Goal: Information Seeking & Learning: Learn about a topic

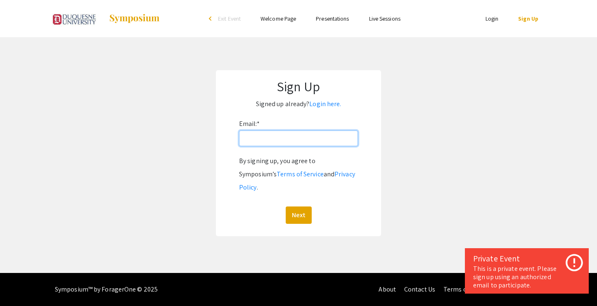
click at [287, 139] on input "Email: *" at bounding box center [298, 139] width 119 height 16
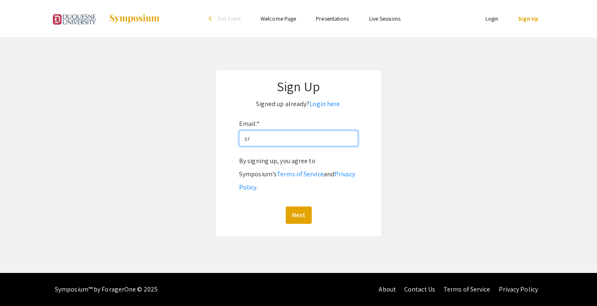
type input "[PERSON_NAME][EMAIL_ADDRESS][DOMAIN_NAME]"
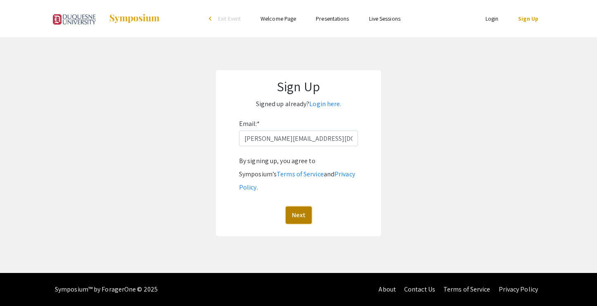
click at [301, 207] on button "Next" at bounding box center [299, 215] width 26 height 17
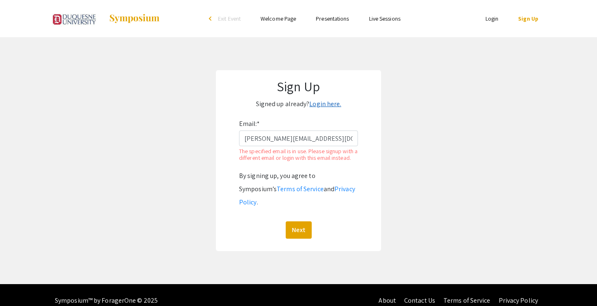
click at [324, 102] on link "Login here." at bounding box center [325, 104] width 32 height 9
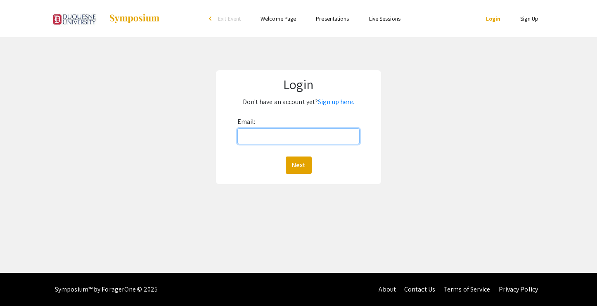
click at [287, 136] on input "Email:" at bounding box center [299, 136] width 123 height 16
type input "[PERSON_NAME][EMAIL_ADDRESS][DOMAIN_NAME]"
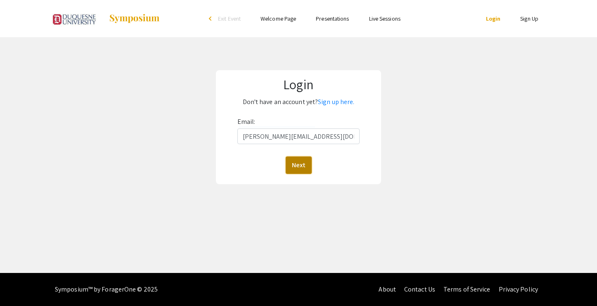
click at [300, 168] on button "Next" at bounding box center [299, 165] width 26 height 17
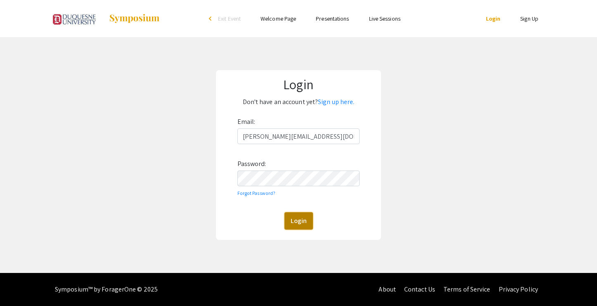
click at [294, 219] on button "Login" at bounding box center [299, 220] width 29 height 17
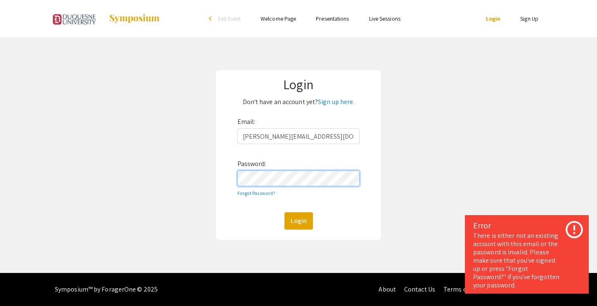
click at [285, 212] on button "Login" at bounding box center [299, 220] width 29 height 17
click at [209, 172] on div "Login Don't have an account yet? Sign up here. Email: [PERSON_NAME][EMAIL_ADDRE…" at bounding box center [299, 155] width 610 height 236
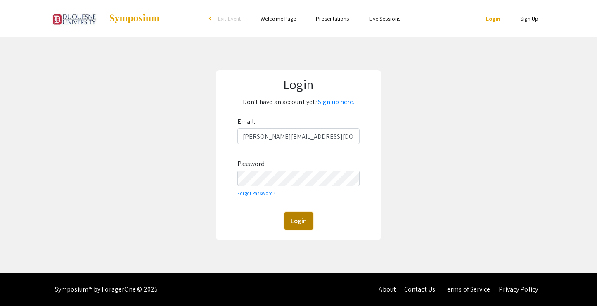
click at [301, 223] on button "Login" at bounding box center [299, 220] width 29 height 17
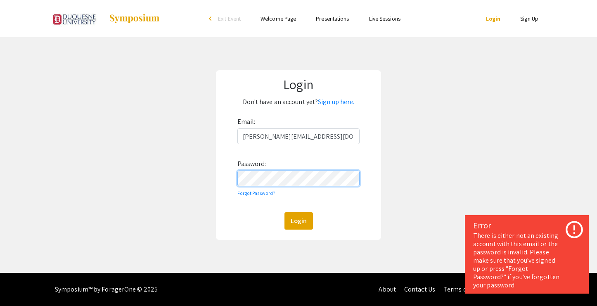
click at [221, 172] on div "Login Don't have an account yet? Sign up here. Email: [PERSON_NAME][EMAIL_ADDRE…" at bounding box center [298, 155] width 165 height 170
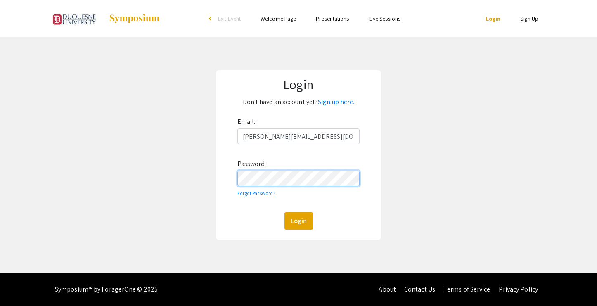
click at [285, 212] on button "Login" at bounding box center [299, 220] width 29 height 17
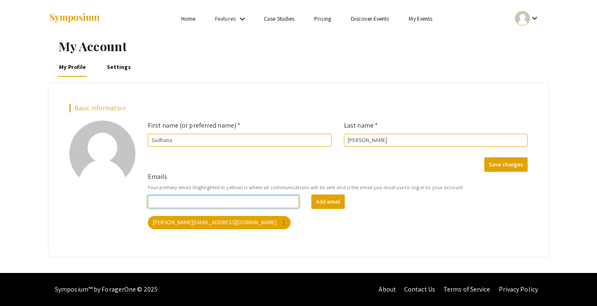
click at [236, 202] on input "Emails" at bounding box center [223, 201] width 151 height 13
type input "[PERSON_NAME]@du"
click at [245, 200] on input "[PERSON_NAME]@du" at bounding box center [223, 201] width 151 height 13
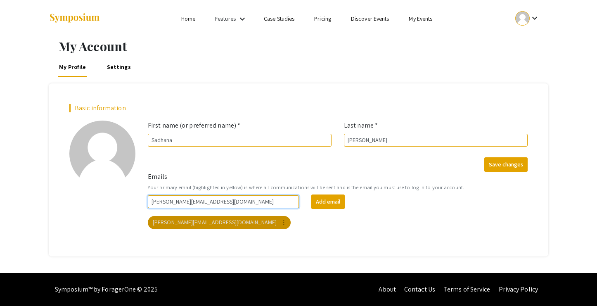
type input "[PERSON_NAME][EMAIL_ADDRESS][DOMAIN_NAME]"
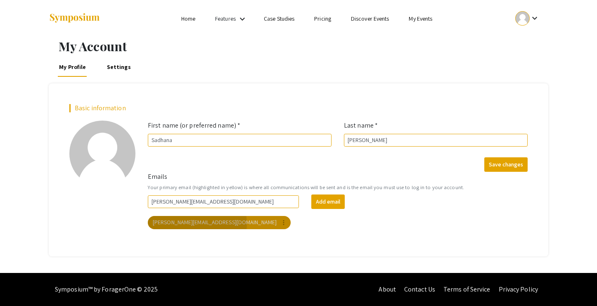
click at [197, 224] on mat-chip "[PERSON_NAME][EMAIL_ADDRESS][DOMAIN_NAME] more_vert" at bounding box center [219, 222] width 143 height 13
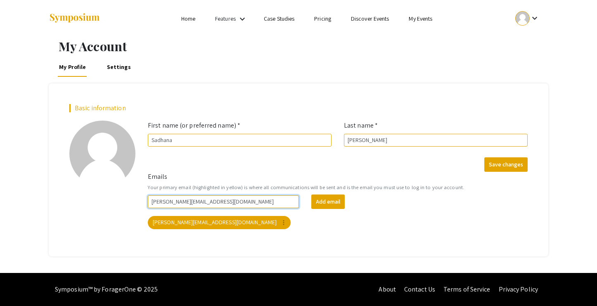
click at [209, 205] on input "[PERSON_NAME][EMAIL_ADDRESS][DOMAIN_NAME]" at bounding box center [223, 201] width 151 height 13
drag, startPoint x: 209, startPoint y: 205, endPoint x: 136, endPoint y: 205, distance: 72.7
click at [136, 205] on div "Basic information add_a_photo Click to update profile photo First name (or pref…" at bounding box center [298, 169] width 471 height 131
click at [209, 216] on app-email-chip "[PERSON_NAME][EMAIL_ADDRESS][DOMAIN_NAME] more_vert" at bounding box center [219, 222] width 146 height 17
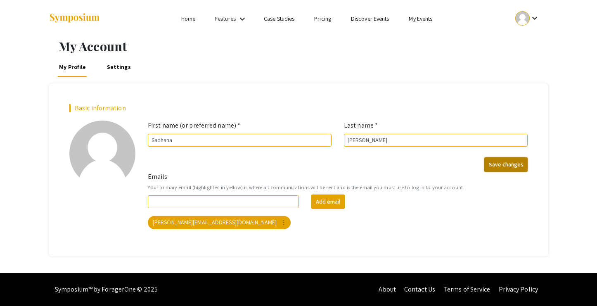
click at [516, 168] on button "Save changes" at bounding box center [506, 164] width 43 height 14
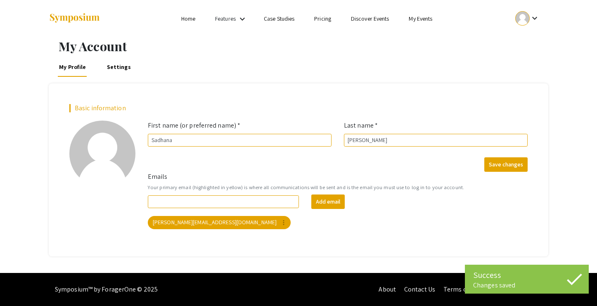
click at [283, 19] on link "Case Studies" at bounding box center [279, 18] width 31 height 7
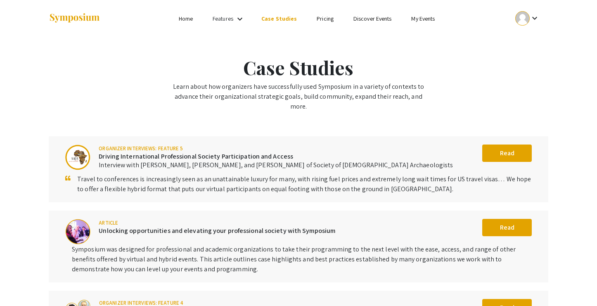
click at [192, 21] on link "Home" at bounding box center [186, 18] width 14 height 7
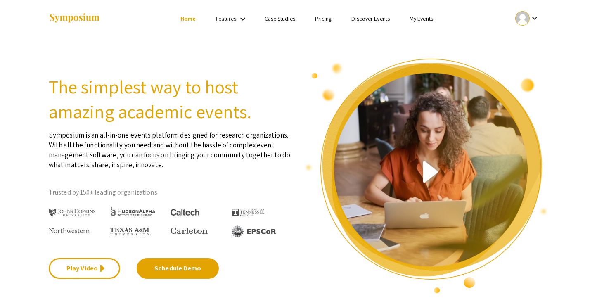
click at [422, 18] on link "My Events" at bounding box center [422, 18] width 24 height 7
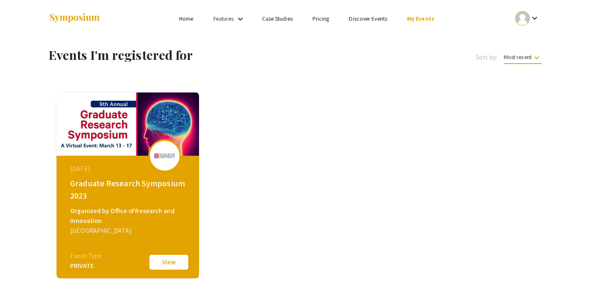
click at [134, 142] on img at bounding box center [128, 124] width 143 height 63
click at [171, 263] on button "View" at bounding box center [168, 262] width 41 height 17
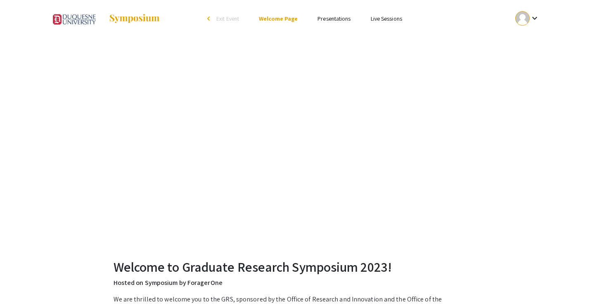
click at [323, 22] on link "Presentations" at bounding box center [334, 18] width 33 height 7
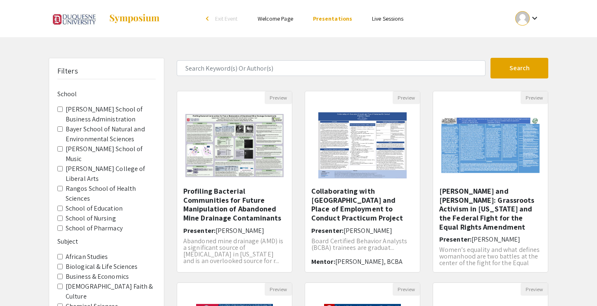
click at [61, 131] on Sciences "Bayer School of Natural and Environmental Sciences" at bounding box center [59, 128] width 5 height 5
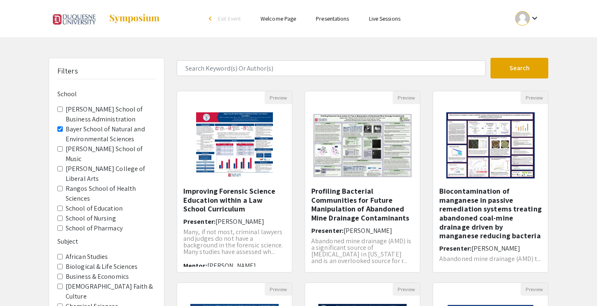
click at [87, 262] on label "Biological & Life Sciences" at bounding box center [102, 267] width 72 height 10
click at [63, 264] on Sciences "Biological & Life Sciences" at bounding box center [59, 266] width 5 height 5
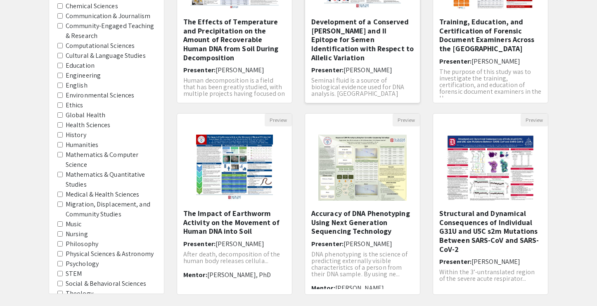
scroll to position [211, 0]
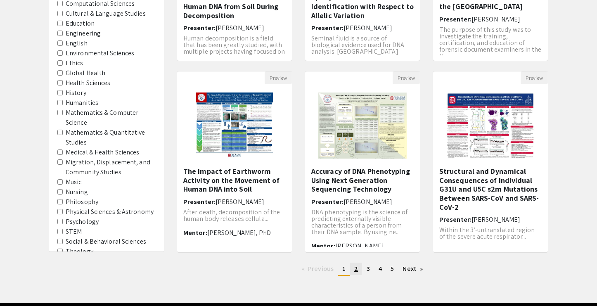
click at [359, 271] on link "page 2" at bounding box center [356, 269] width 12 height 12
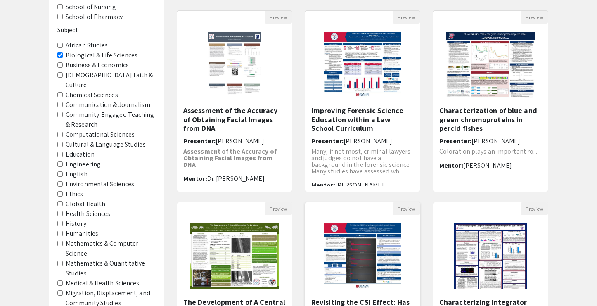
scroll to position [74, 0]
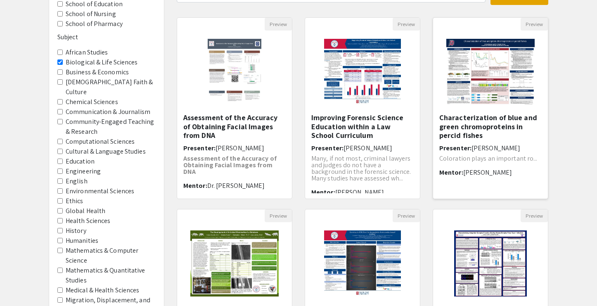
click at [463, 81] on img at bounding box center [490, 72] width 105 height 83
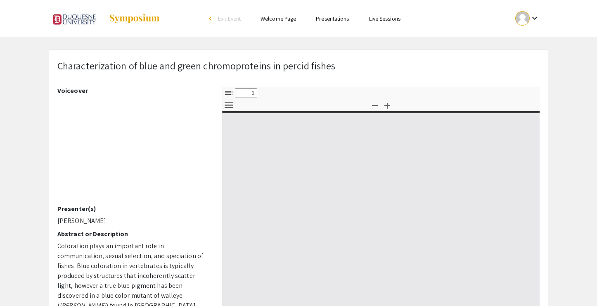
select select "custom"
type input "0"
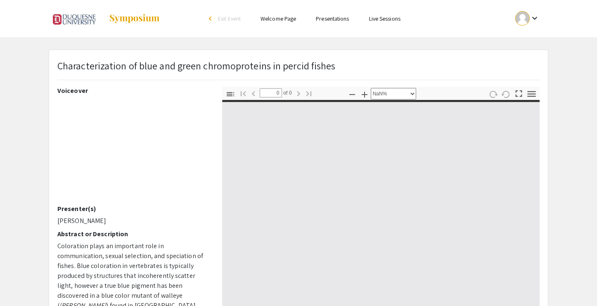
select select "auto"
type input "1"
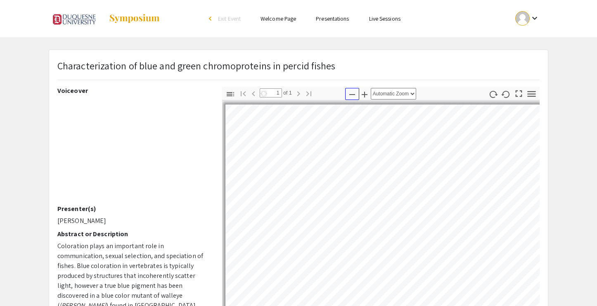
click at [356, 93] on icon "button" at bounding box center [352, 95] width 10 height 10
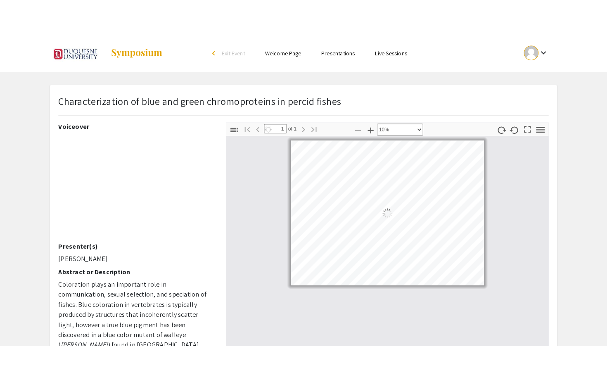
scroll to position [0, 0]
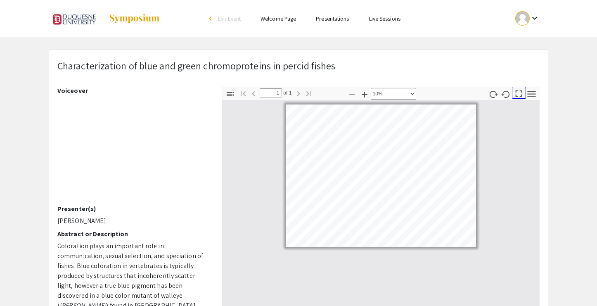
click at [518, 97] on icon "button" at bounding box center [518, 93] width 11 height 11
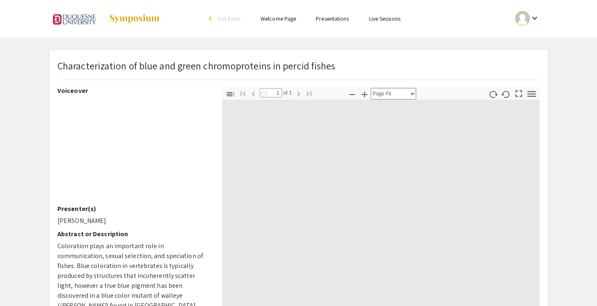
scroll to position [380, 0]
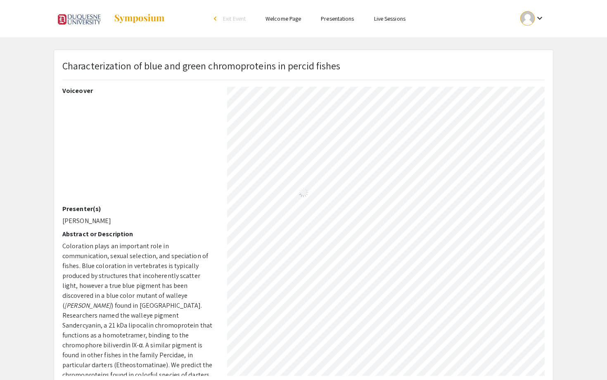
select select "custom"
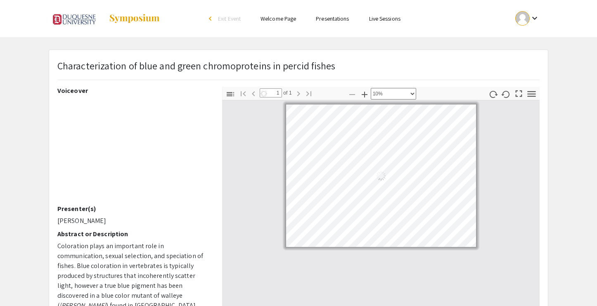
scroll to position [0, 0]
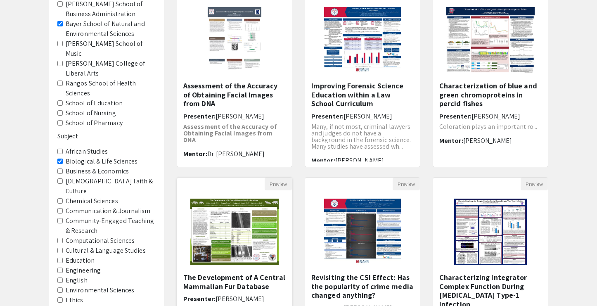
scroll to position [107, 0]
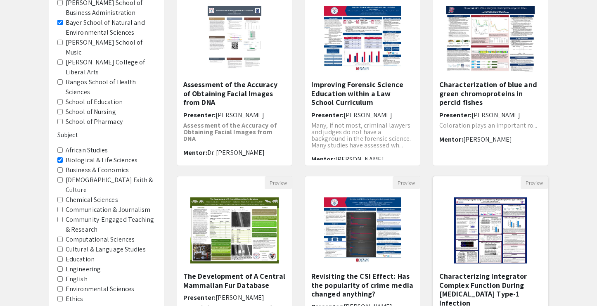
click at [474, 249] on img "Open Presentation <p>Characterizing Integrator Complex Function During Herpes S…" at bounding box center [490, 230] width 89 height 83
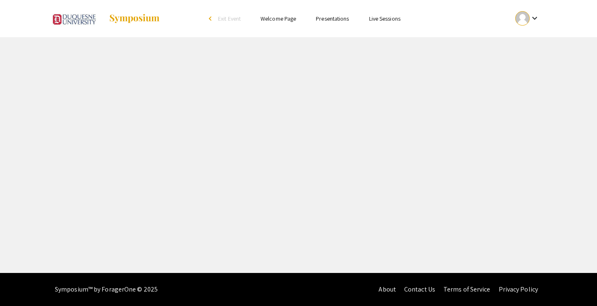
select select "custom"
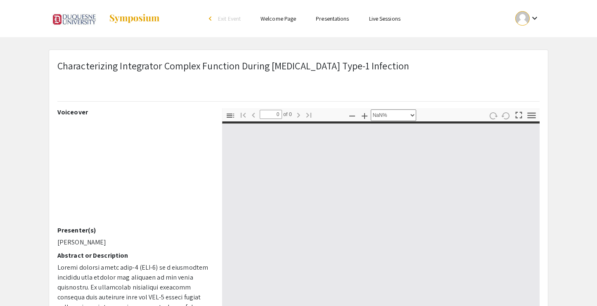
type input "1"
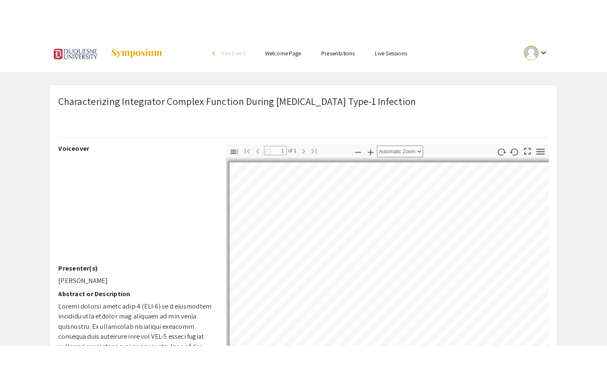
scroll to position [3, 0]
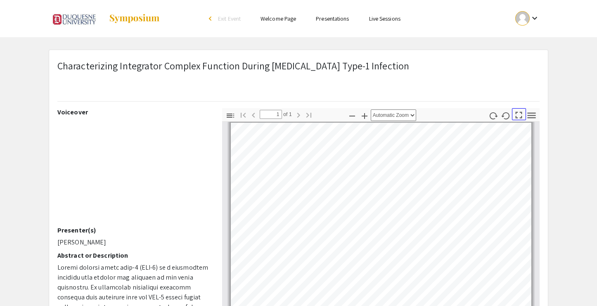
click at [522, 115] on icon "button" at bounding box center [518, 114] width 11 height 11
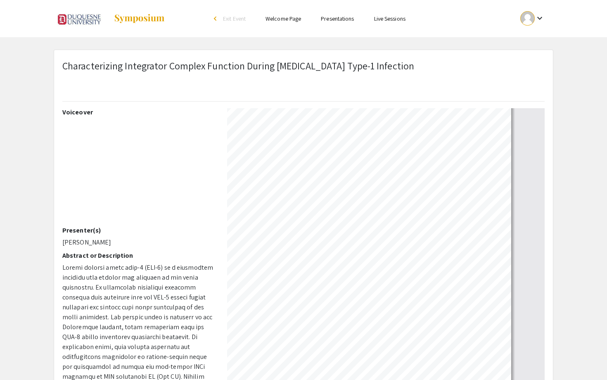
select select "auto"
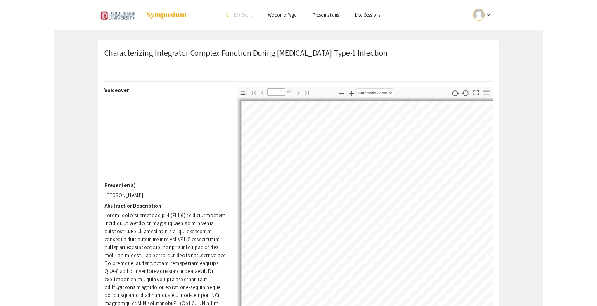
scroll to position [4, 0]
